Goal: Browse casually: Explore the website without a specific task or goal

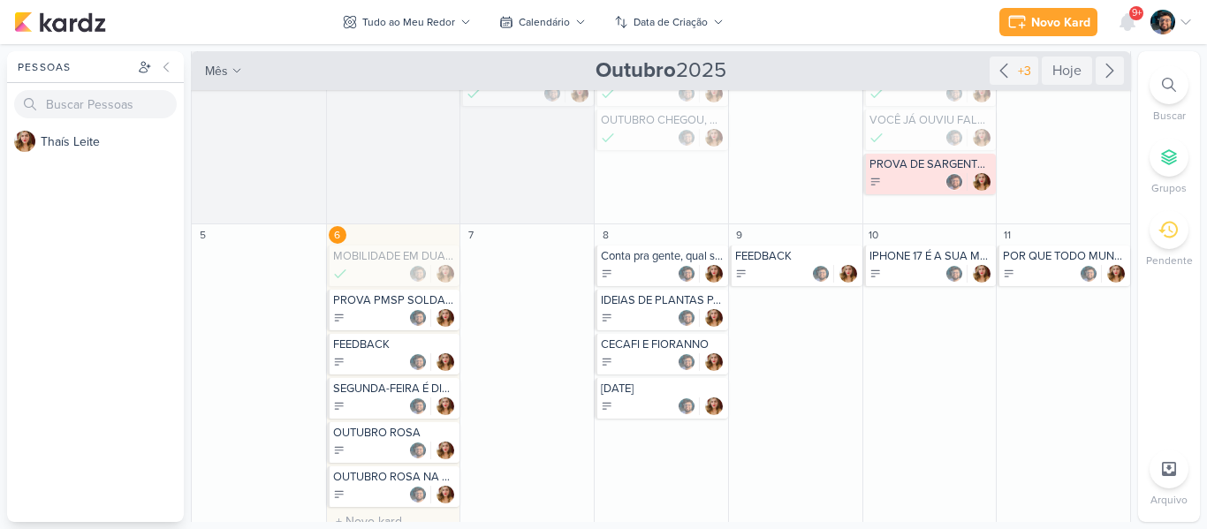
scroll to position [88, 0]
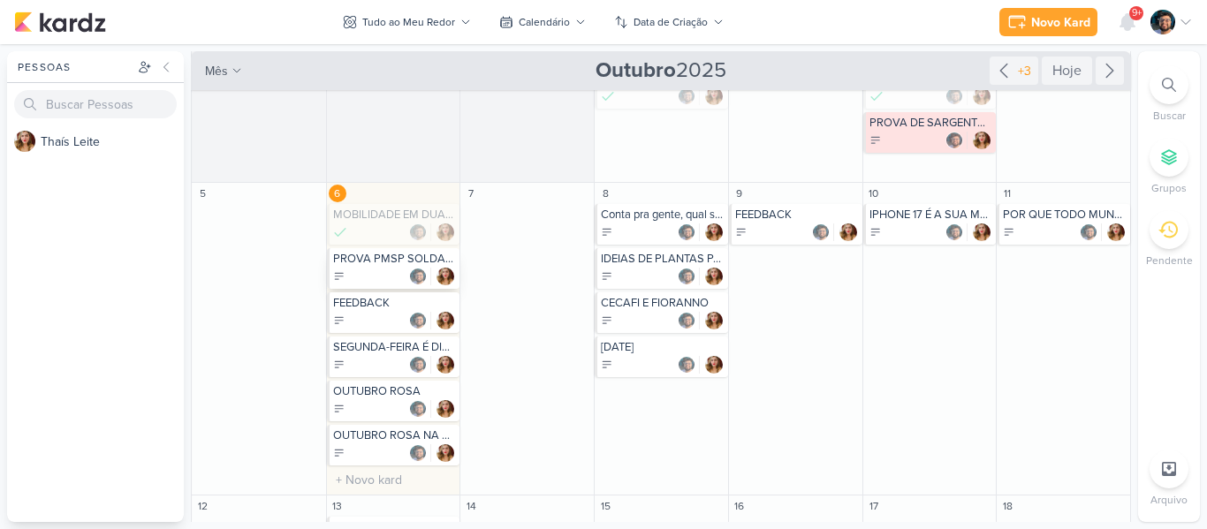
click at [357, 270] on div at bounding box center [395, 277] width 124 height 18
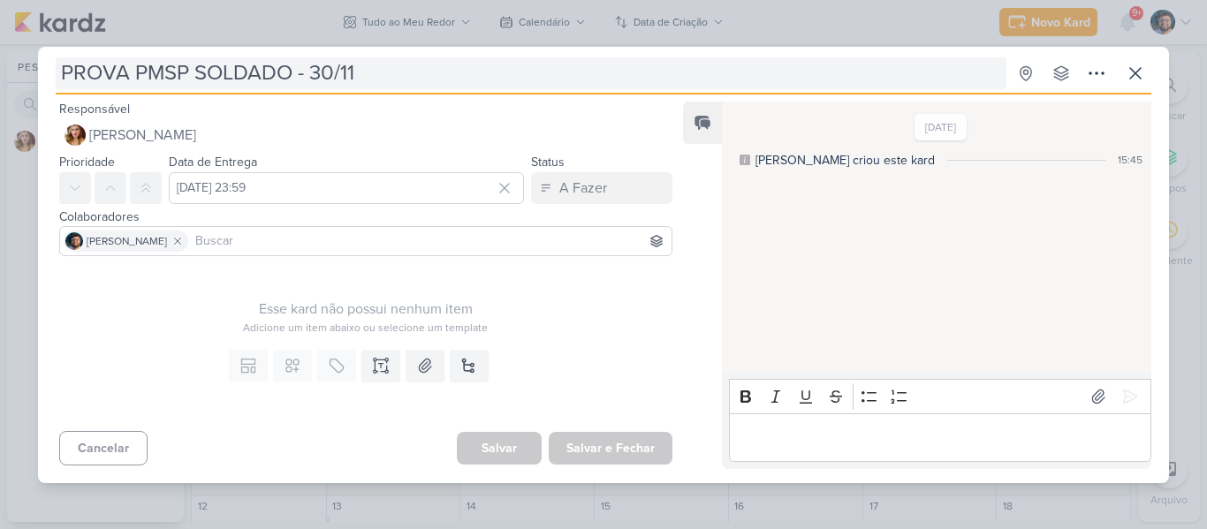
click at [143, 72] on input "PROVA PMSP SOLDADO - 30/11" at bounding box center [531, 73] width 951 height 32
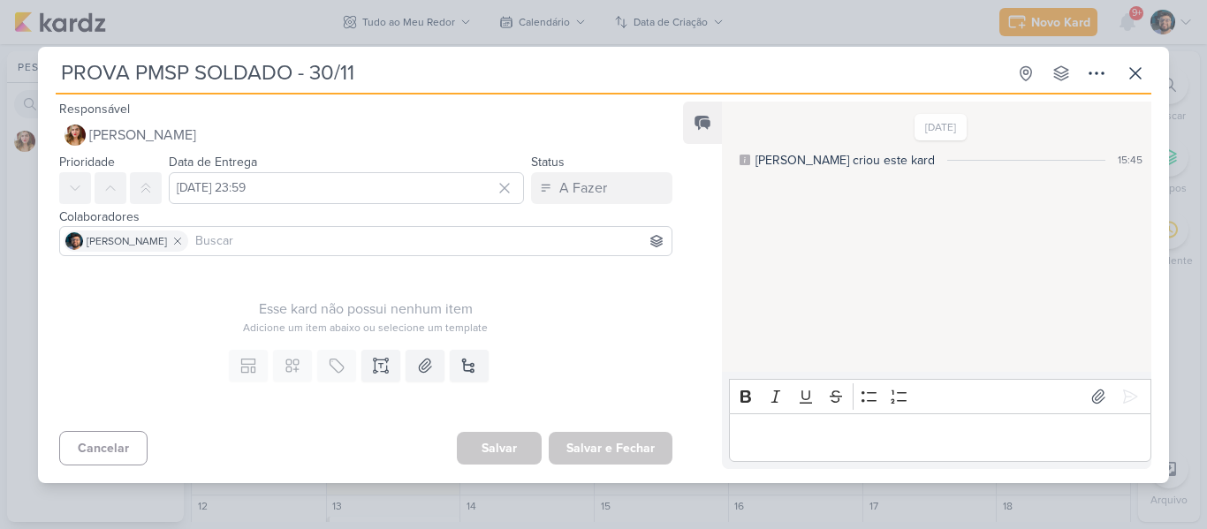
drag, startPoint x: 170, startPoint y: 74, endPoint x: 253, endPoint y: 72, distance: 83.1
click at [253, 72] on input "PROVA PMSP SOLDADO - 30/11" at bounding box center [531, 73] width 951 height 32
drag, startPoint x: 293, startPoint y: 73, endPoint x: 138, endPoint y: 68, distance: 155.6
click at [138, 68] on input "PROVA PMSP SOLDADO - 30/11" at bounding box center [531, 73] width 951 height 32
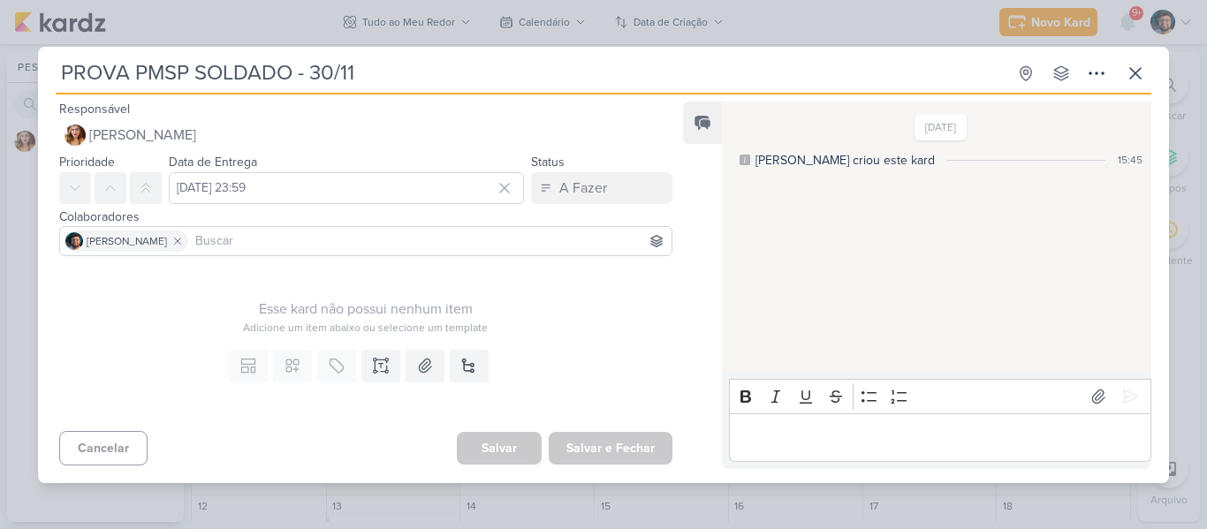
click at [138, 68] on input "PROVA PMSP SOLDADO - 30/11" at bounding box center [531, 73] width 951 height 32
drag, startPoint x: 131, startPoint y: 69, endPoint x: 279, endPoint y: 57, distance: 148.9
click at [279, 57] on input "PROVA PMSP SOLDADO - 30/11" at bounding box center [531, 73] width 951 height 32
drag, startPoint x: 292, startPoint y: 69, endPoint x: 147, endPoint y: 48, distance: 147.3
click at [147, 48] on div "PROVA PMSP SOLDADO - 30/11 Criado por [PERSON_NAME]" at bounding box center [603, 265] width 1131 height 436
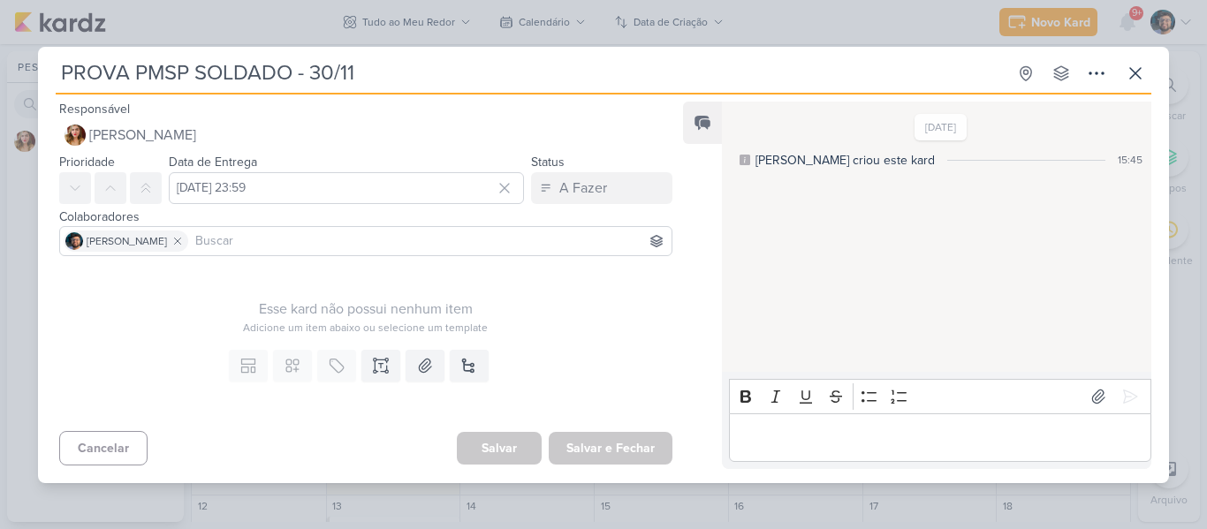
click at [147, 48] on div "PROVA PMSP SOLDADO - 30/11 Criado por [PERSON_NAME]" at bounding box center [603, 265] width 1131 height 436
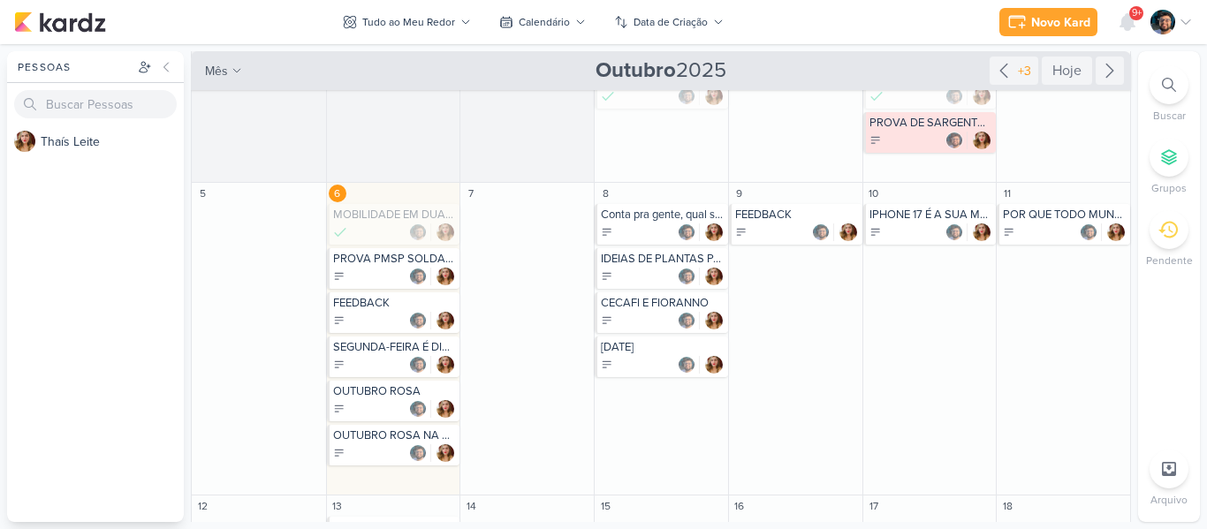
click at [147, 48] on div "Gerenciamento de Quadros Todos Meus quadros Compartilhados comigo Dono Nome Últ…" at bounding box center [603, 286] width 1207 height 485
click at [375, 263] on div "PROVA PMSP SOLDADO - 30/11" at bounding box center [395, 259] width 124 height 14
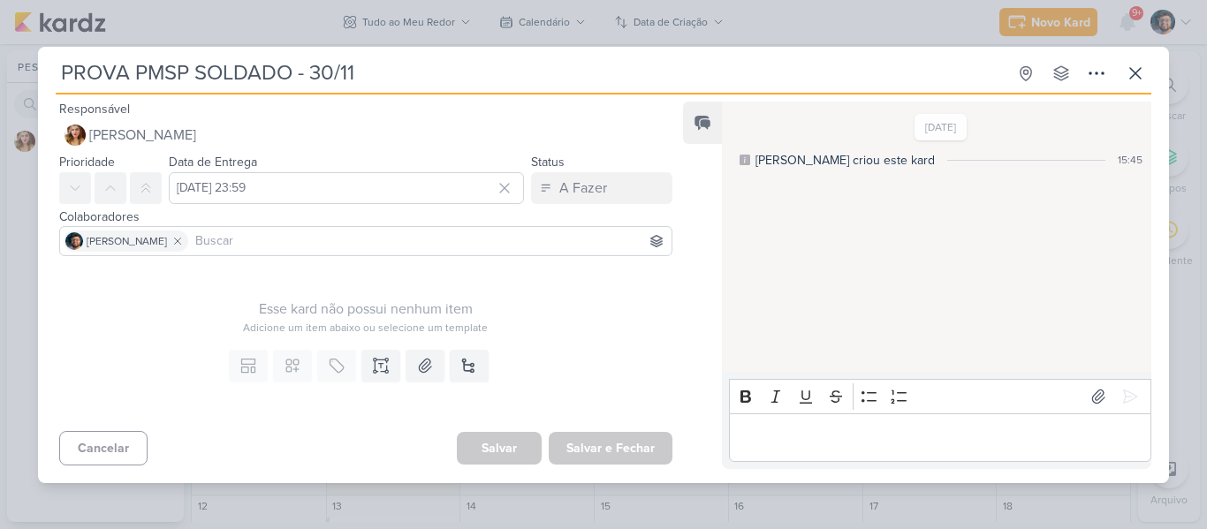
drag, startPoint x: 142, startPoint y: 72, endPoint x: 220, endPoint y: 64, distance: 78.2
click at [220, 64] on input "PROVA PMSP SOLDADO - 30/11" at bounding box center [531, 73] width 951 height 32
drag, startPoint x: 140, startPoint y: 67, endPoint x: 291, endPoint y: 77, distance: 151.4
click at [291, 77] on input "PROVA PMSP SOLDADO - 30/11" at bounding box center [531, 73] width 951 height 32
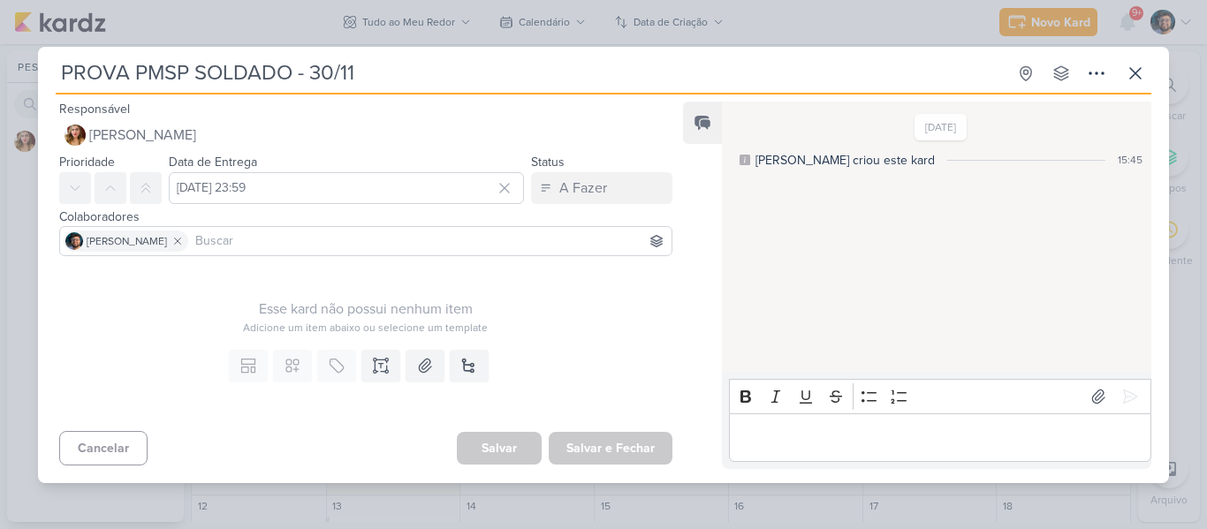
click at [360, 16] on div "PROVA PMSP SOLDADO - 30/11 Criado por [PERSON_NAME]" at bounding box center [603, 264] width 1207 height 529
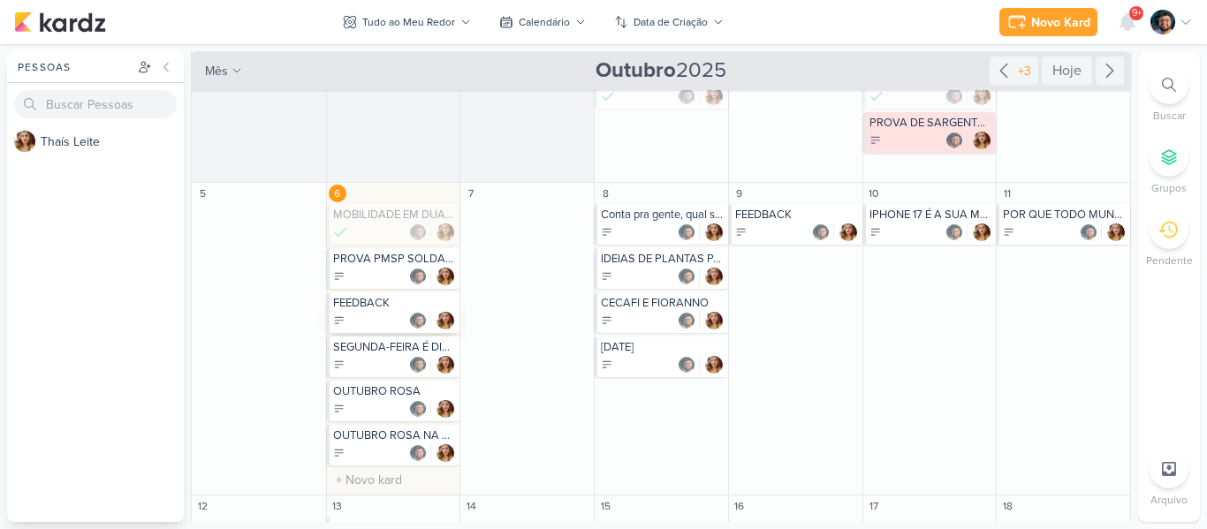
click at [394, 305] on div "FEEDBACK" at bounding box center [395, 303] width 124 height 14
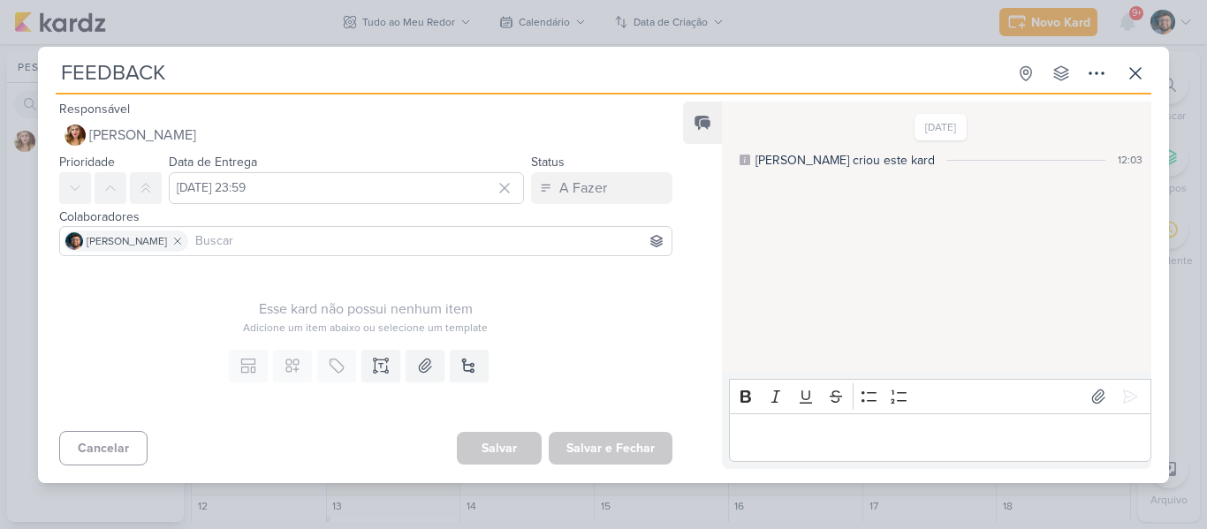
click at [382, 32] on div "FEEDBACK Criado por [PERSON_NAME]" at bounding box center [603, 264] width 1207 height 529
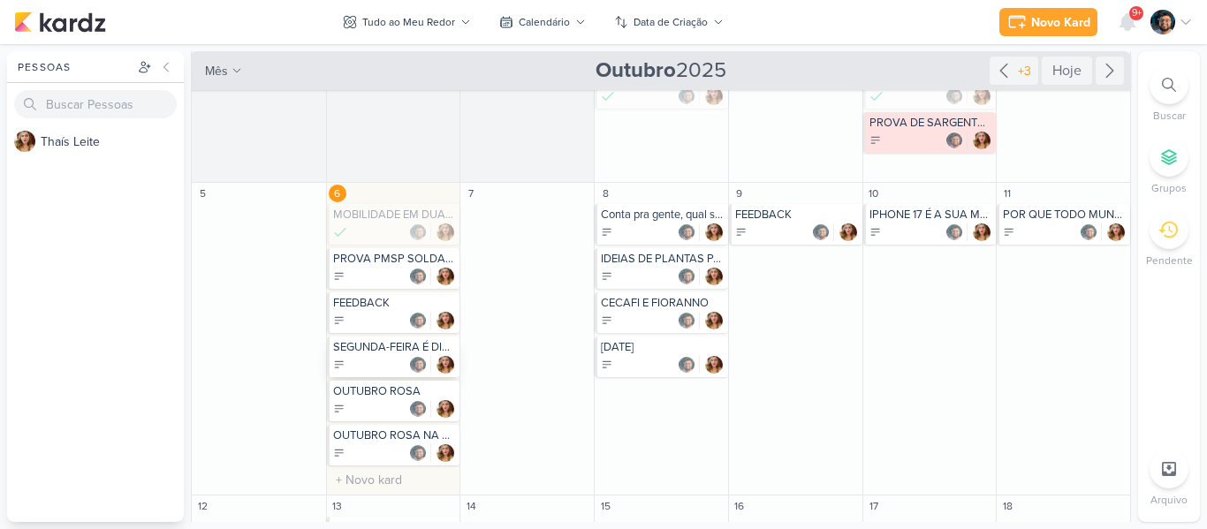
click at [375, 352] on div "SEGUNDA-FEIRA É DIA DE OMELETE DA ESPETO D'ORO" at bounding box center [395, 347] width 124 height 14
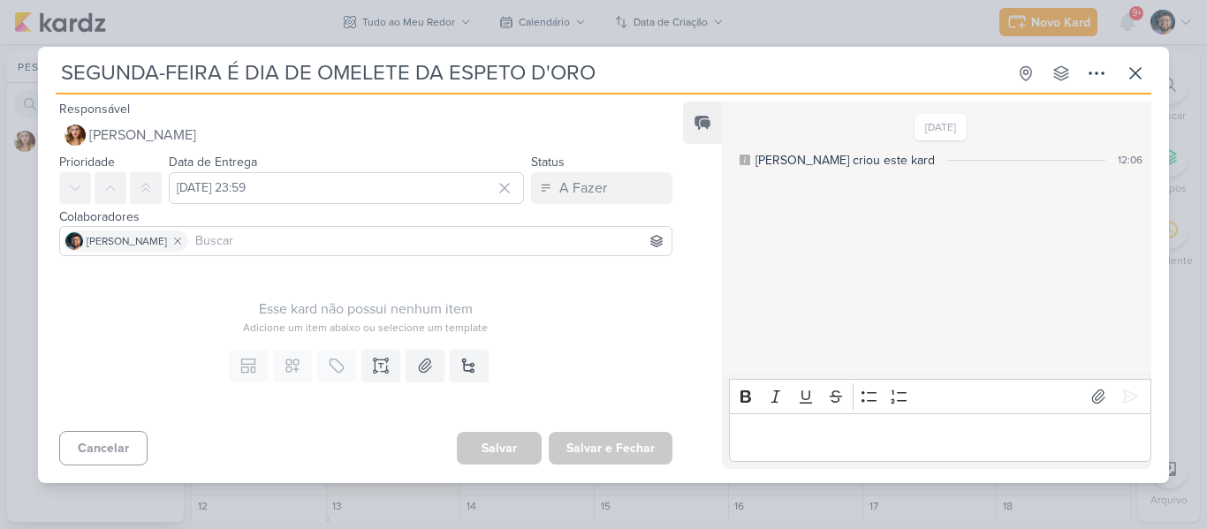
drag, startPoint x: 232, startPoint y: 31, endPoint x: 350, endPoint y: 215, distance: 218.1
click at [233, 30] on div "SEGUNDA-FEIRA É DIA DE OMELETE DA ESPETO D'ORO Criado por [PERSON_NAME]" at bounding box center [603, 264] width 1207 height 529
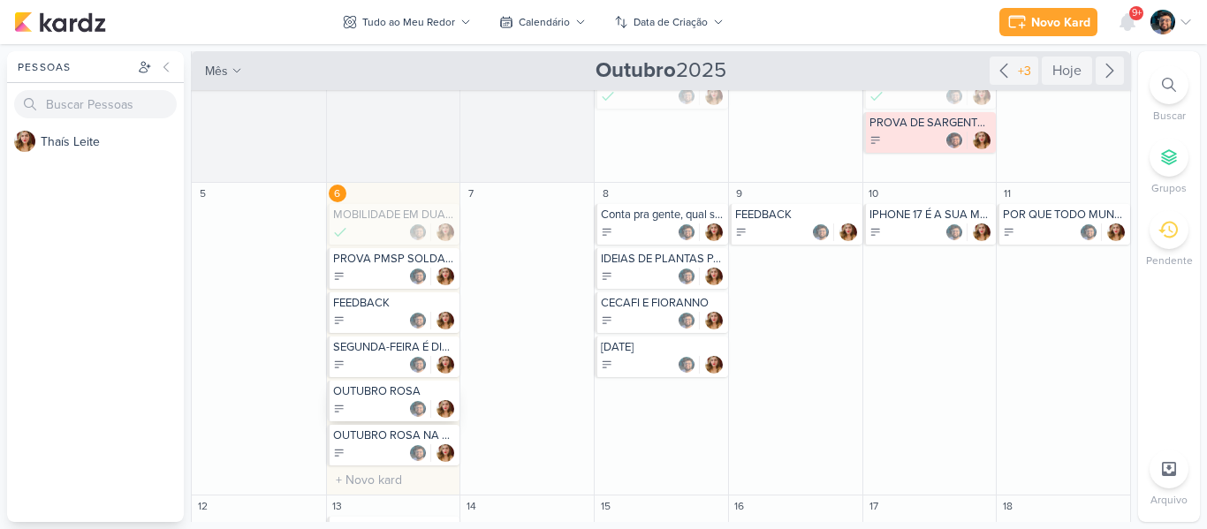
click at [375, 405] on div at bounding box center [395, 409] width 124 height 18
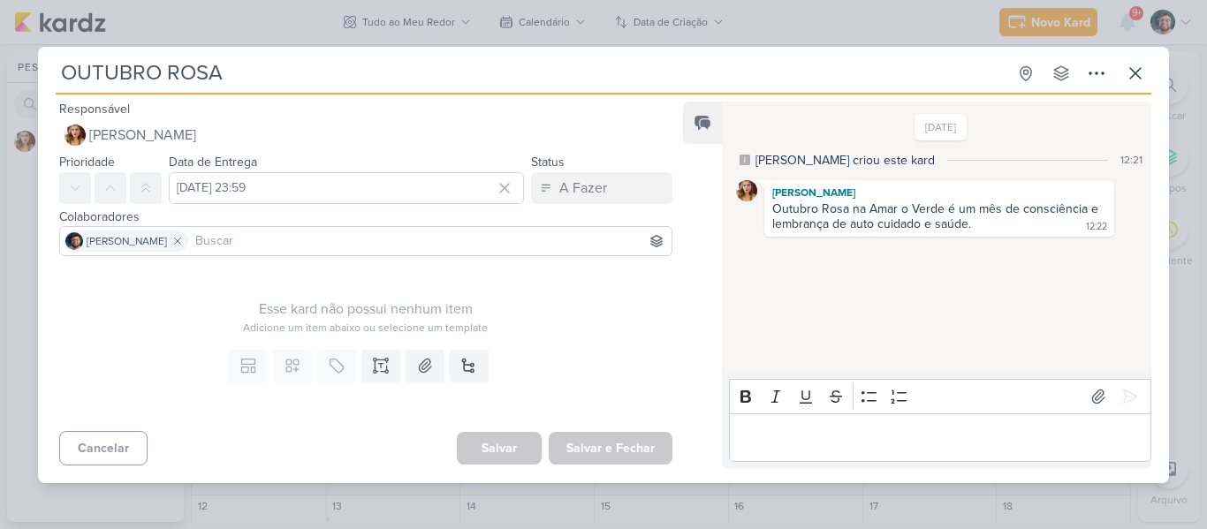
click at [320, 17] on div "OUTUBRO ROSA Criado por [PERSON_NAME]" at bounding box center [603, 264] width 1207 height 529
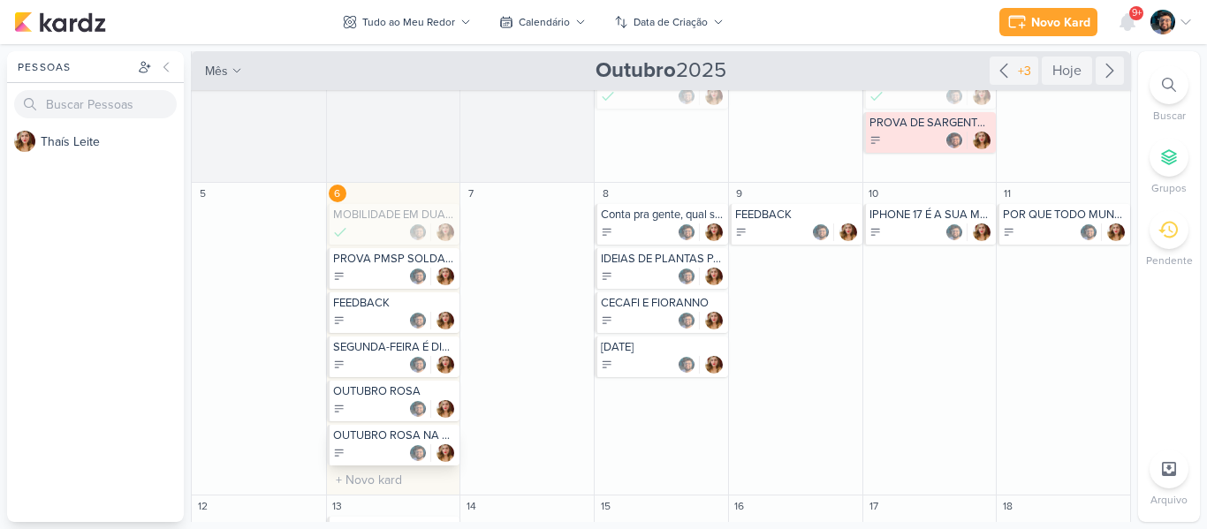
click at [381, 450] on div at bounding box center [395, 453] width 124 height 18
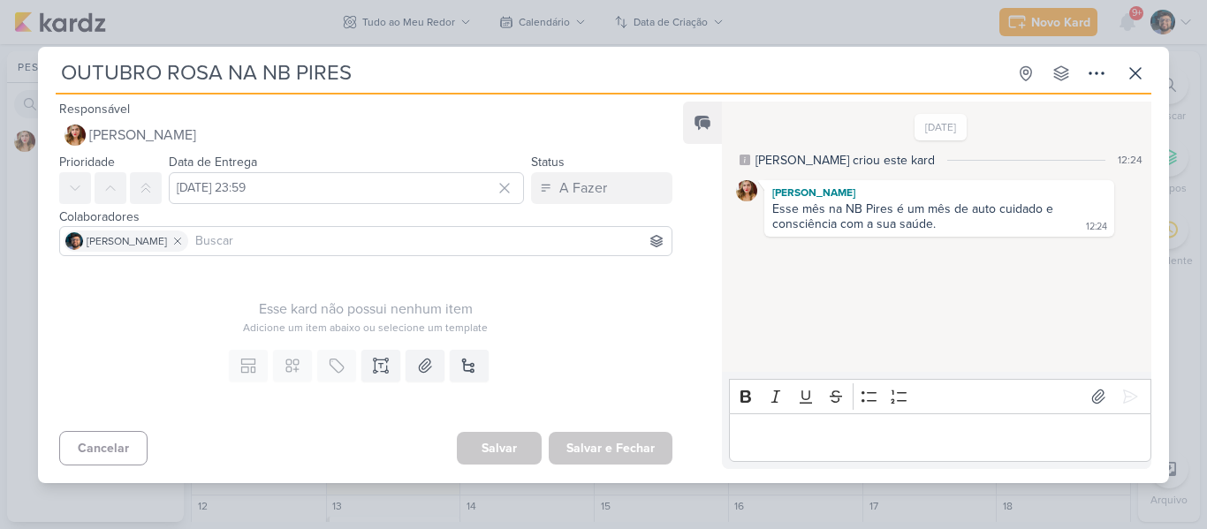
click at [243, 23] on div "OUTUBRO ROSA NA NB PIRES Criado por [PERSON_NAME]" at bounding box center [603, 264] width 1207 height 529
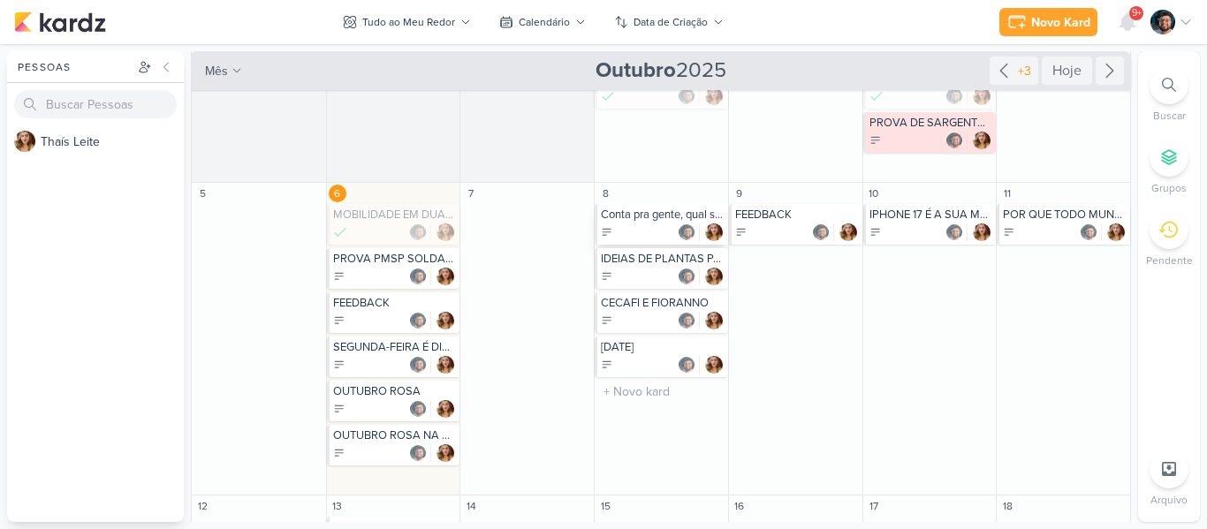
click at [660, 231] on div at bounding box center [663, 233] width 124 height 18
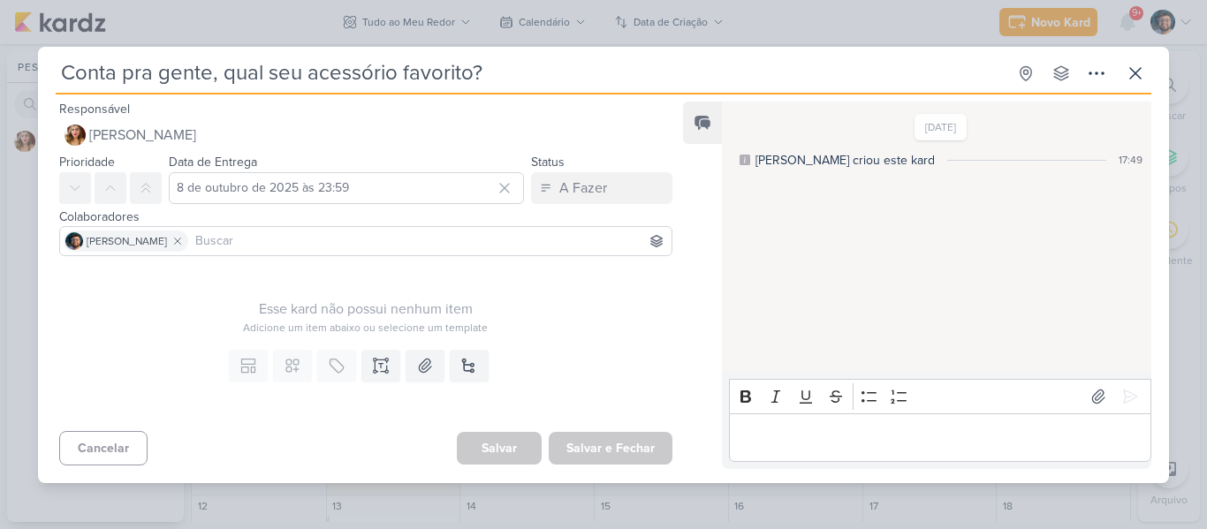
click at [563, 33] on div "Conta pra gente, qual seu acessório favorito? Criado por [PERSON_NAME]" at bounding box center [603, 264] width 1207 height 529
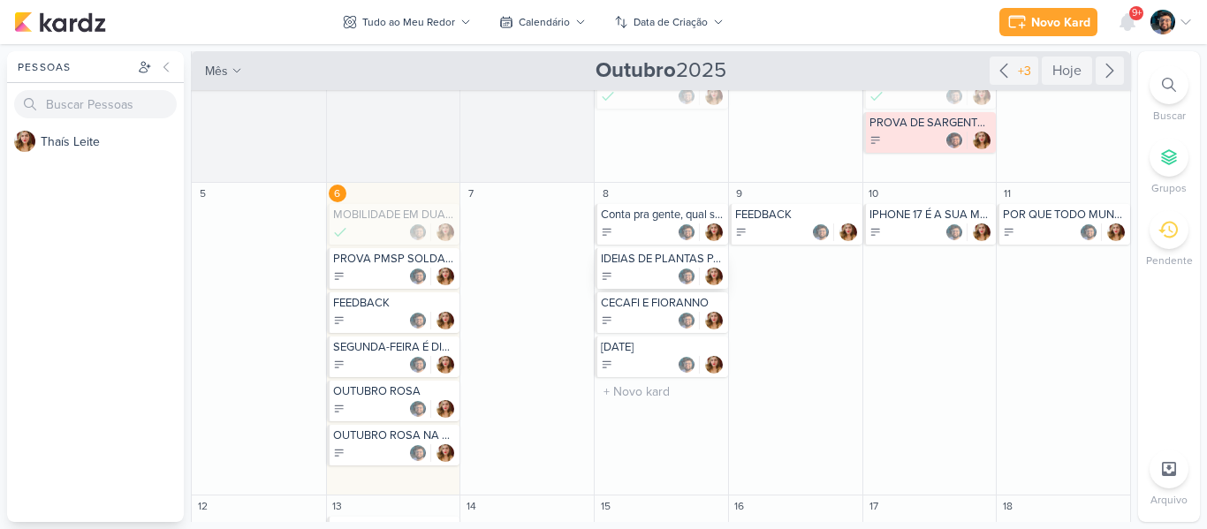
click at [644, 262] on div "IDEIAS DE PLANTAS PARA O SEU BANHEIRO" at bounding box center [663, 259] width 124 height 14
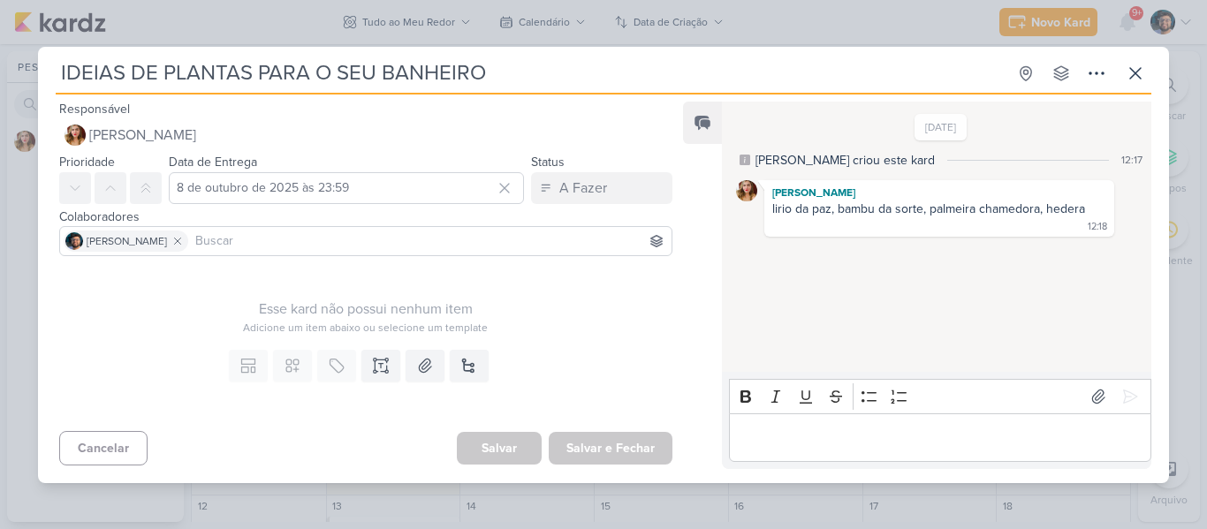
click at [628, 27] on div "IDEIAS DE PLANTAS PARA O SEU BANHEIRO Criado por [PERSON_NAME]" at bounding box center [603, 264] width 1207 height 529
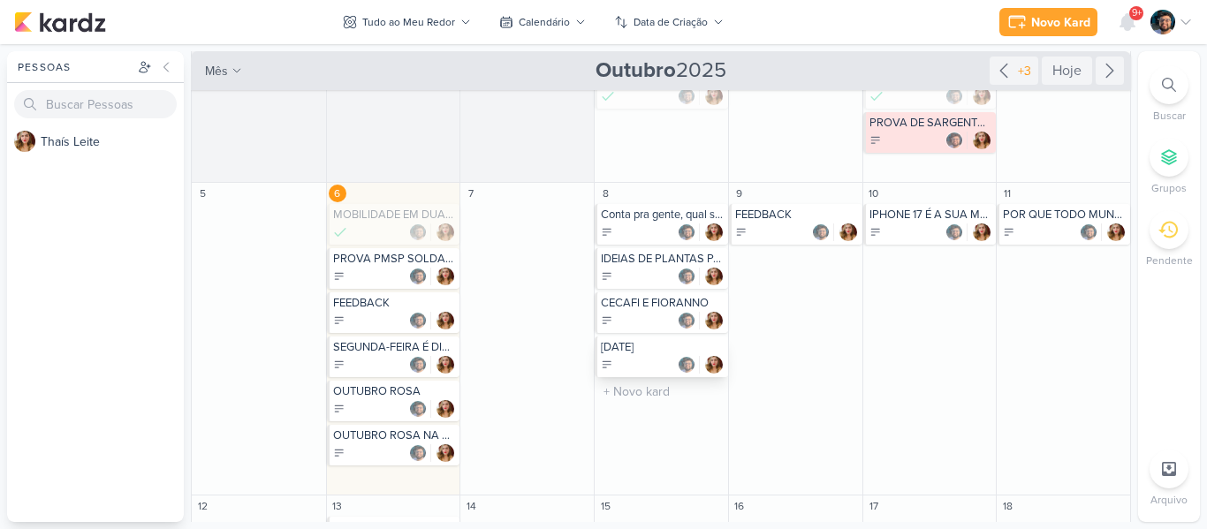
click at [637, 370] on div at bounding box center [663, 365] width 124 height 18
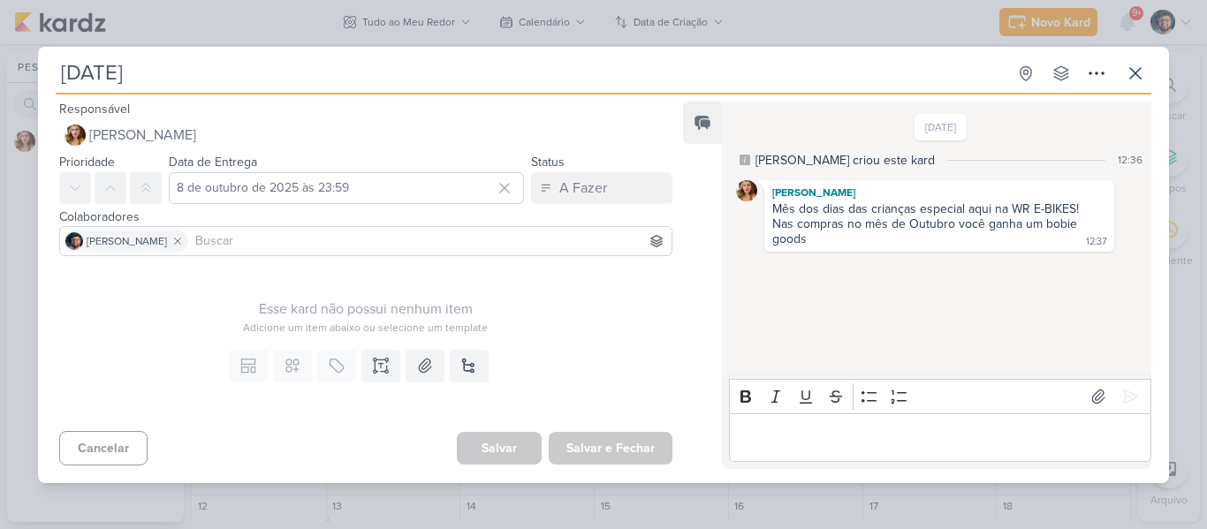
click at [535, 41] on div "[DATE] Criado por [PERSON_NAME]" at bounding box center [603, 264] width 1207 height 529
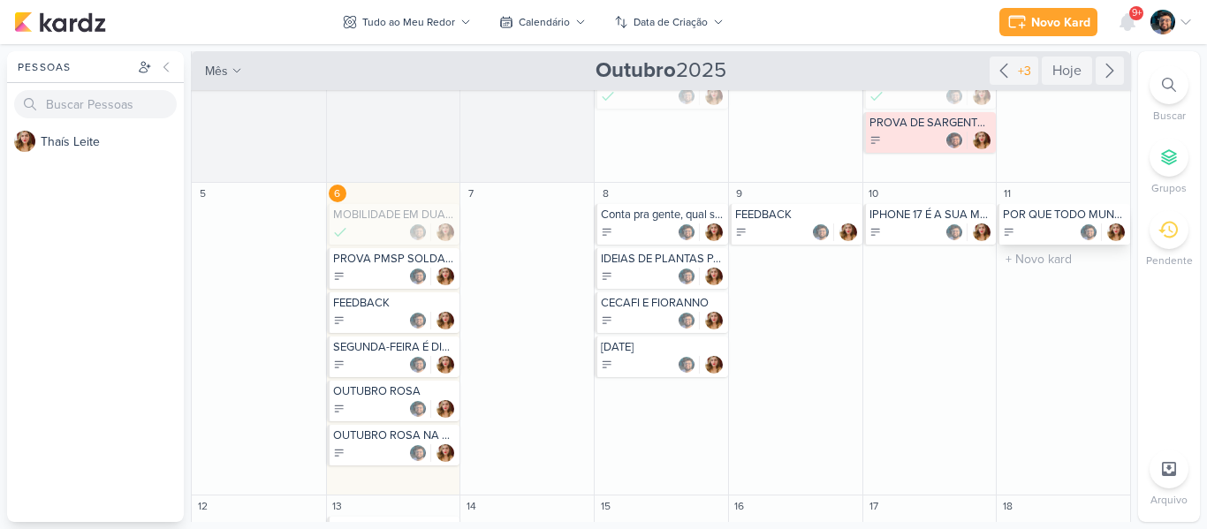
click at [1028, 219] on div "POR QUE TODO MUNDO AMA UM X-TUDO?" at bounding box center [1065, 215] width 124 height 14
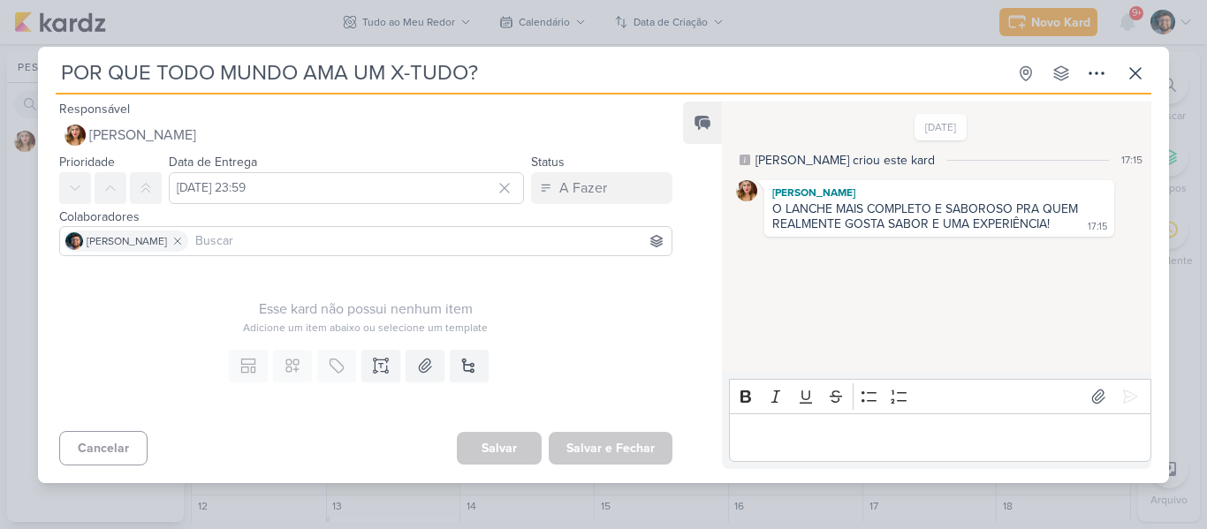
click at [1140, 0] on div "POR QUE TODO MUNDO AMA UM X-TUDO? Criado por [PERSON_NAME]" at bounding box center [603, 264] width 1207 height 529
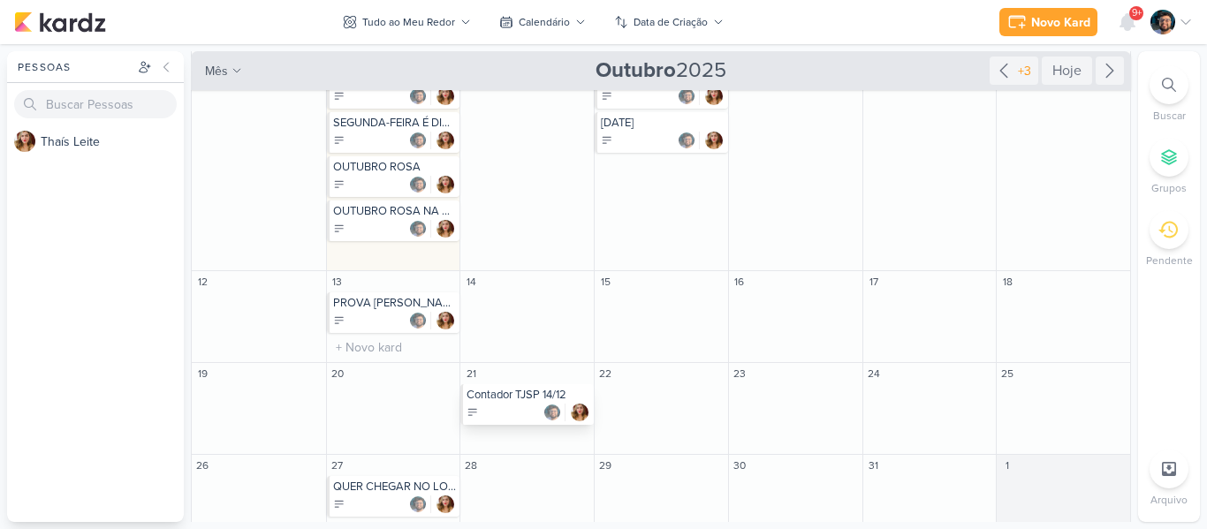
scroll to position [338, 0]
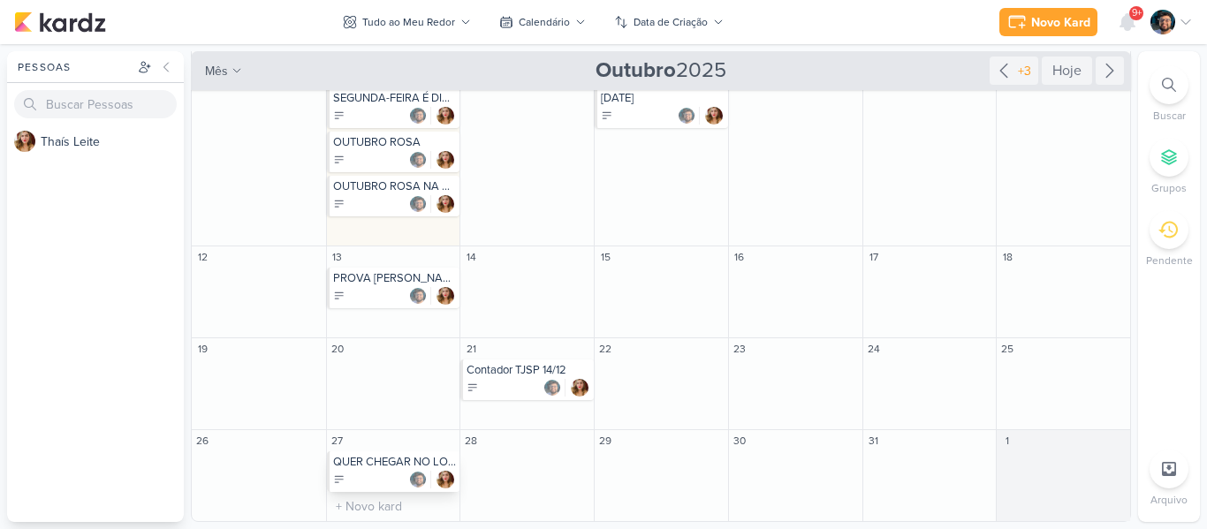
click at [368, 473] on div at bounding box center [395, 480] width 124 height 18
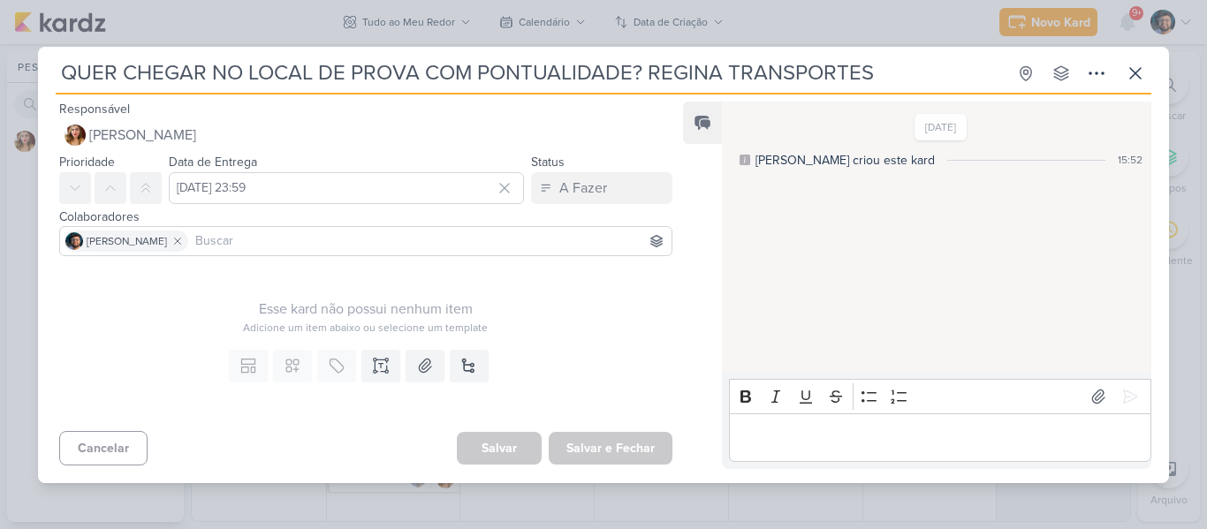
click at [512, 26] on div "QUER CHEGAR NO LOCAL DE PROVA COM PONTUALIDADE? REGINA TRANSPORTES Criado por […" at bounding box center [603, 264] width 1207 height 529
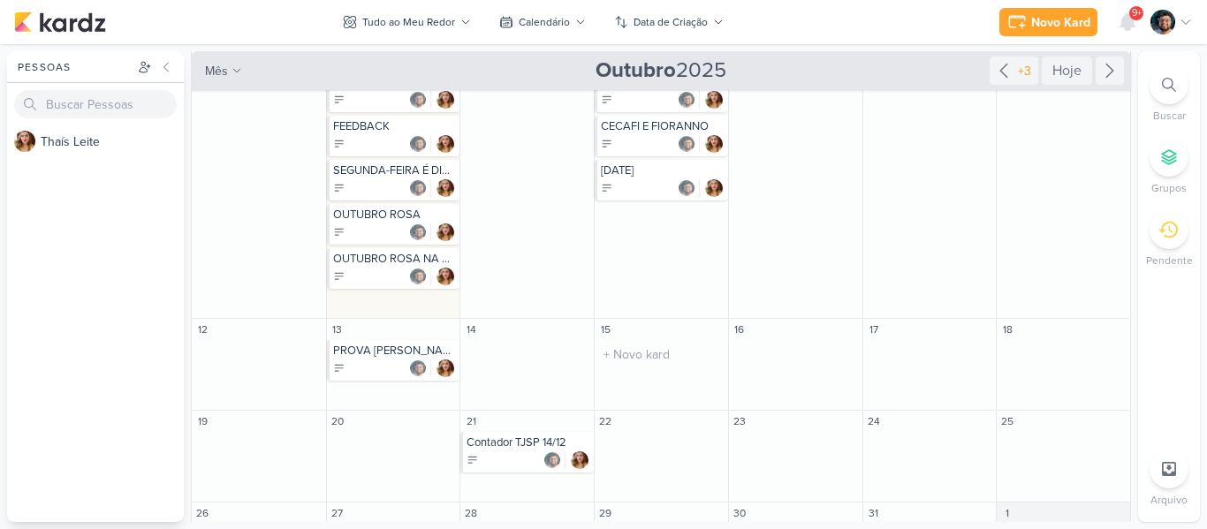
scroll to position [177, 0]
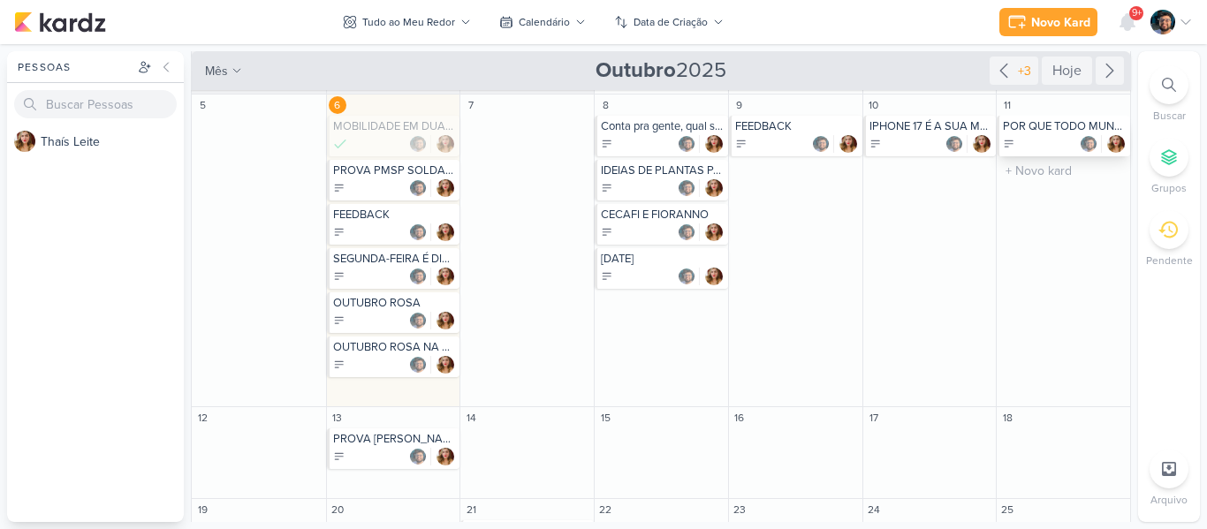
click at [1060, 142] on div at bounding box center [1065, 144] width 124 height 18
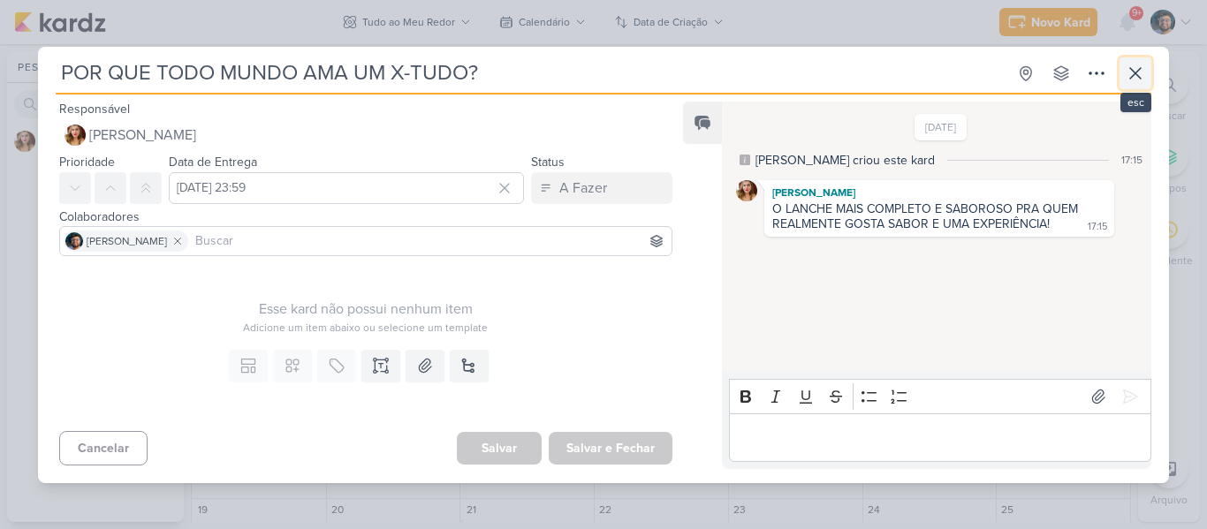
click at [1143, 71] on icon at bounding box center [1135, 73] width 21 height 21
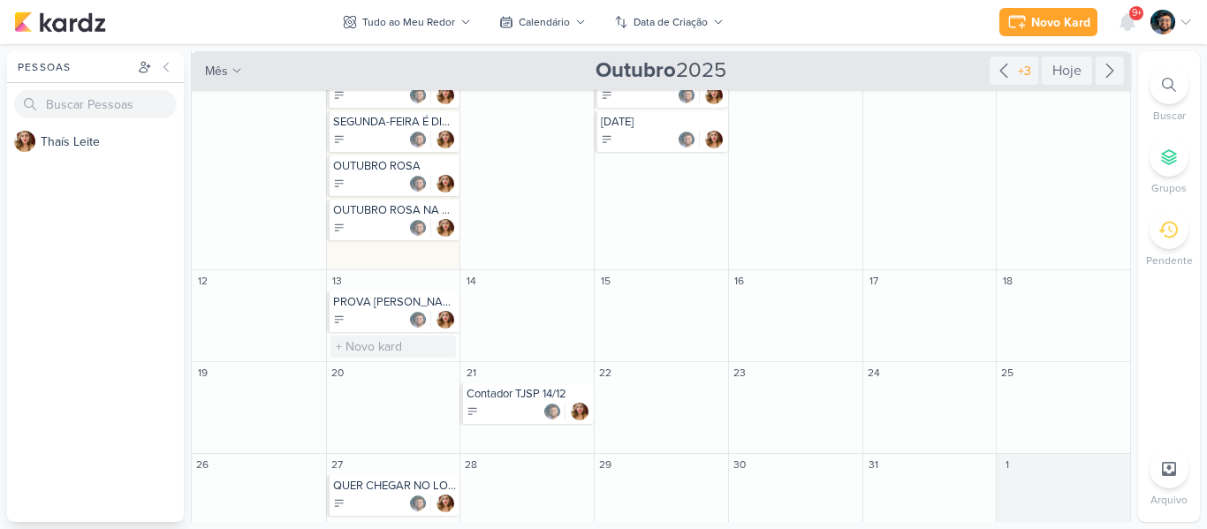
scroll to position [338, 0]
